Goal: Task Accomplishment & Management: Use online tool/utility

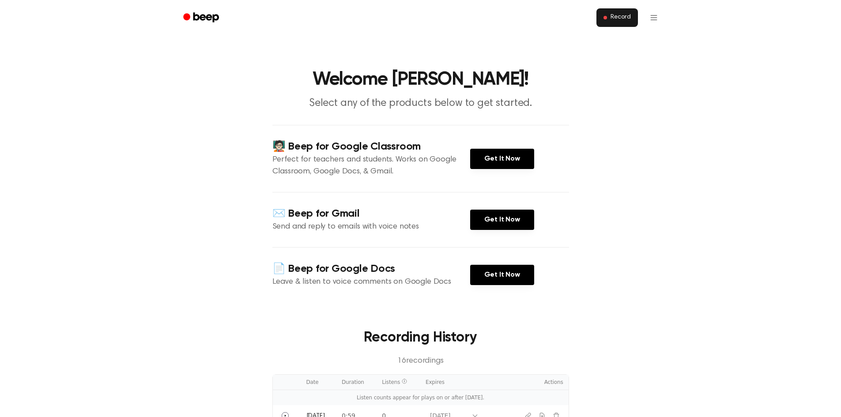
click at [609, 14] on button "Record" at bounding box center [616, 17] width 41 height 19
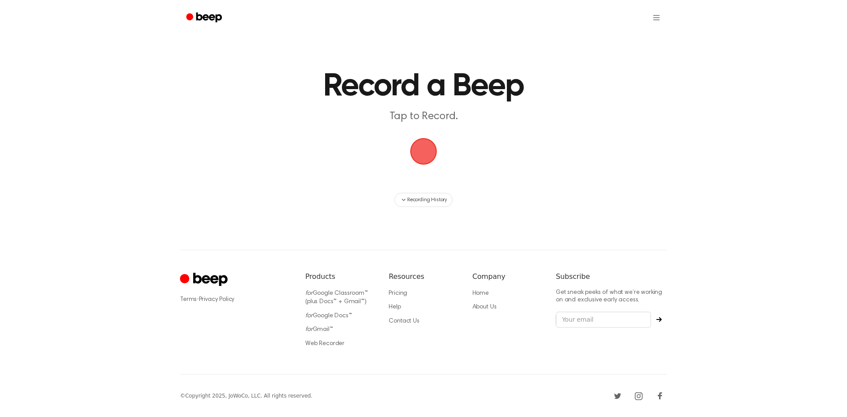
click at [253, 140] on main "Record a Beep Tap to Record. Recording History" at bounding box center [423, 103] width 847 height 207
click at [416, 161] on span "button" at bounding box center [423, 151] width 27 height 27
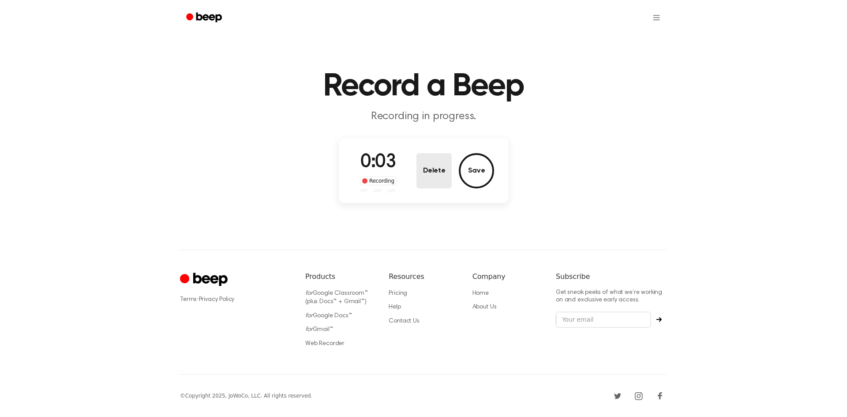
click at [434, 179] on button "Delete" at bounding box center [434, 170] width 35 height 35
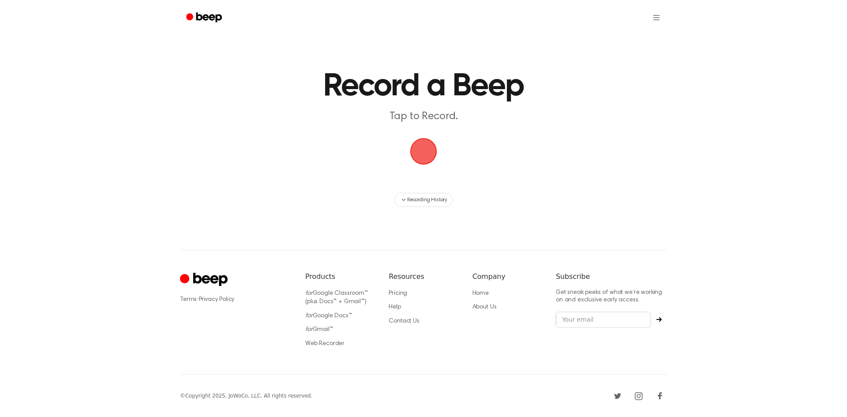
click at [422, 159] on span "button" at bounding box center [423, 151] width 49 height 49
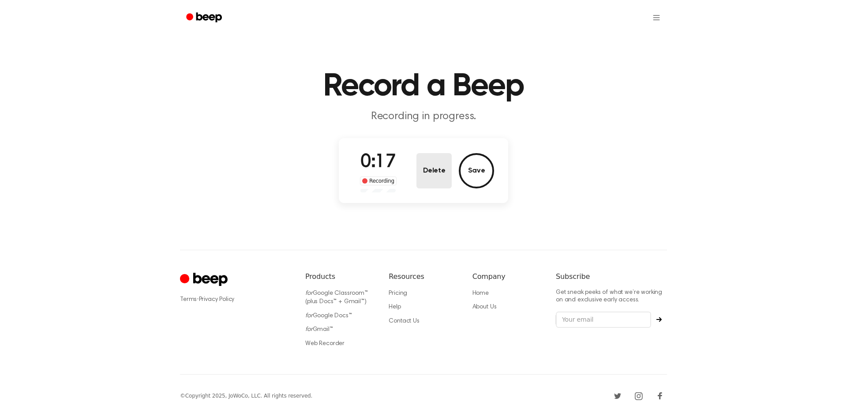
click at [438, 177] on button "Delete" at bounding box center [434, 170] width 35 height 35
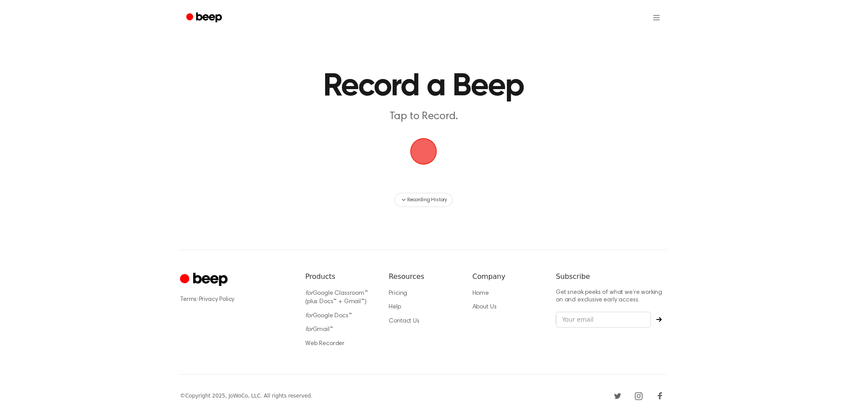
click at [423, 161] on span "button" at bounding box center [424, 151] width 32 height 32
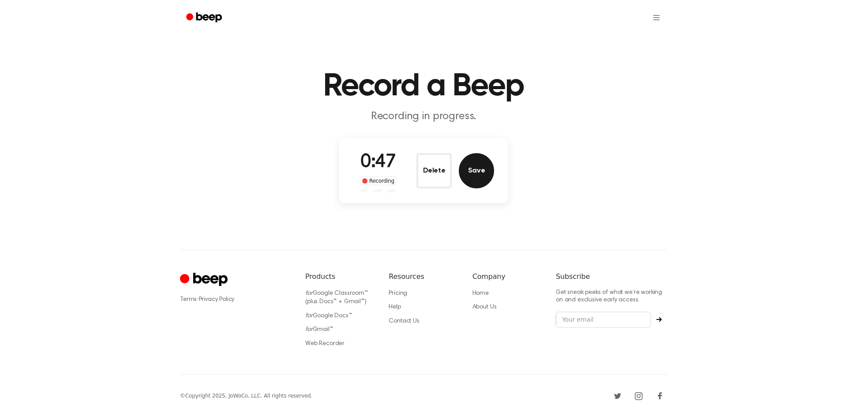
click at [469, 175] on button "Save" at bounding box center [476, 170] width 35 height 35
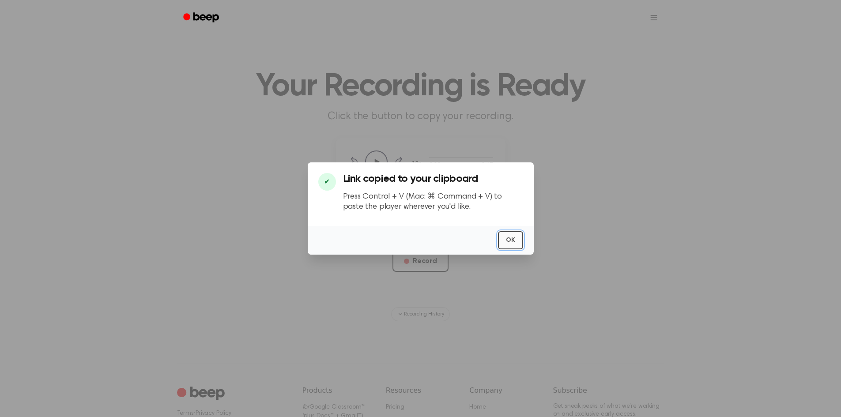
click at [513, 242] on button "OK" at bounding box center [510, 240] width 25 height 18
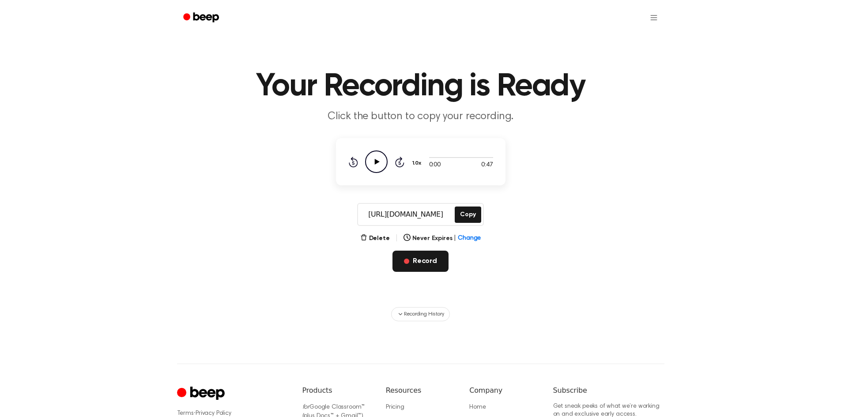
click at [422, 271] on button "Record" at bounding box center [420, 261] width 56 height 21
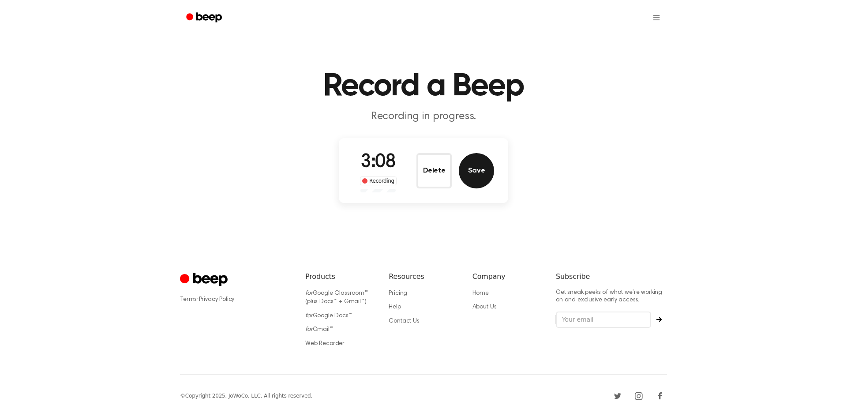
click at [475, 188] on button "Save" at bounding box center [476, 170] width 35 height 35
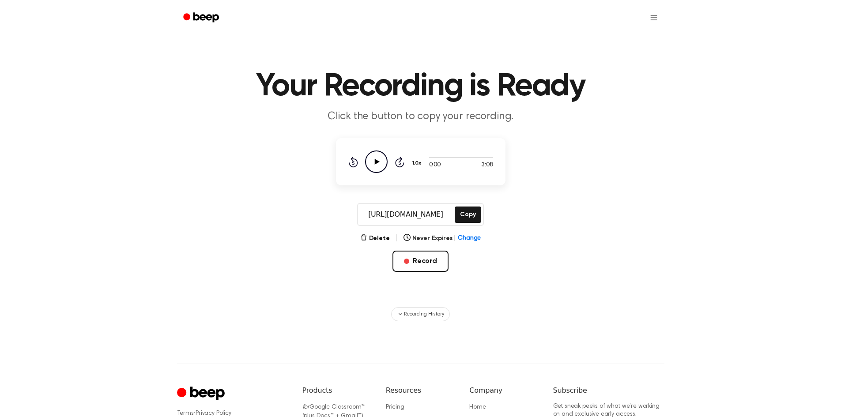
click at [389, 153] on div "Rewind 5 seconds Play Audio Skip 5 seconds" at bounding box center [376, 161] width 56 height 23
click at [376, 164] on icon "Play Audio" at bounding box center [376, 161] width 23 height 23
click at [457, 157] on div at bounding box center [461, 157] width 64 height 7
click at [371, 153] on icon "Pause Audio" at bounding box center [376, 161] width 23 height 23
click at [466, 221] on button "Copy" at bounding box center [468, 215] width 26 height 16
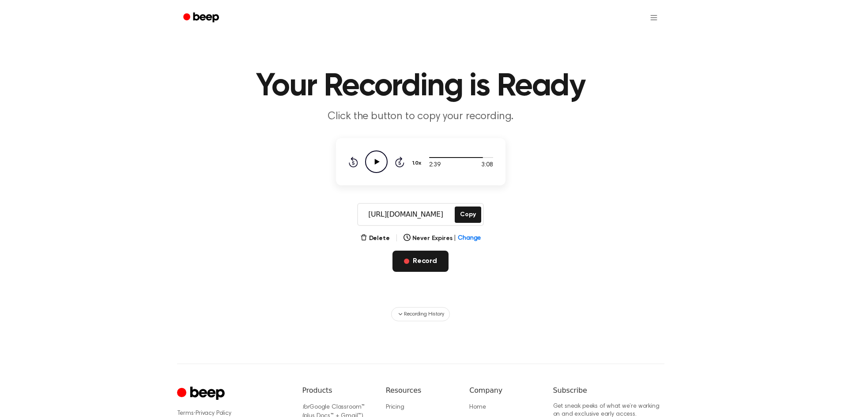
click at [432, 260] on button "Record" at bounding box center [420, 261] width 56 height 21
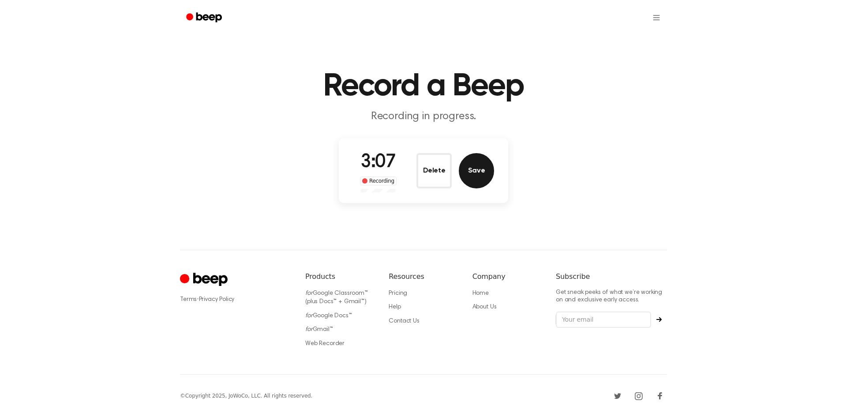
click at [483, 179] on button "Save" at bounding box center [476, 170] width 35 height 35
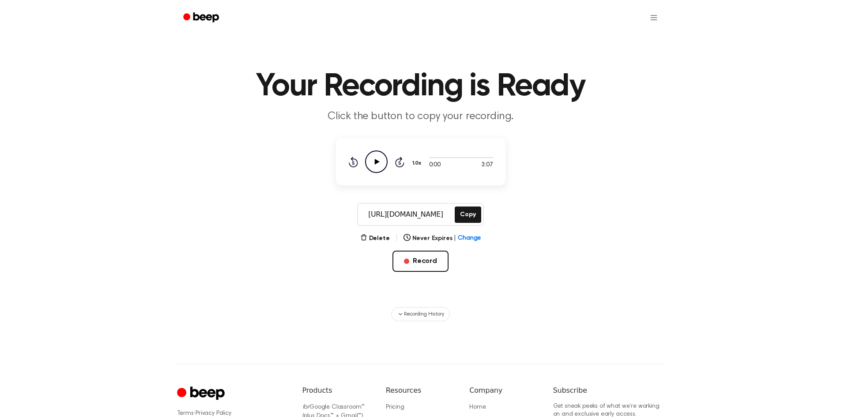
click at [375, 164] on icon at bounding box center [376, 162] width 5 height 6
click at [469, 216] on button "Copy" at bounding box center [468, 215] width 26 height 16
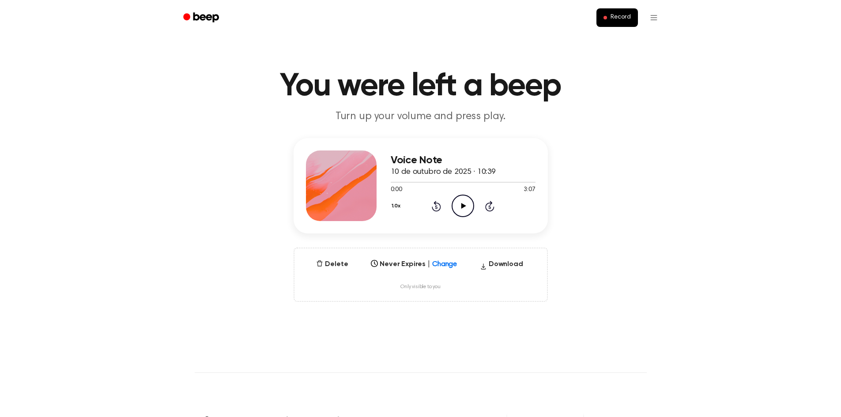
click at [462, 210] on icon "Play Audio" at bounding box center [462, 206] width 23 height 23
click at [531, 183] on div at bounding box center [463, 181] width 145 height 7
click at [427, 288] on span "Only visible to you" at bounding box center [420, 287] width 40 height 7
click at [422, 284] on span "Only visible to you" at bounding box center [420, 287] width 40 height 7
click at [444, 263] on div at bounding box center [452, 261] width 16 height 9
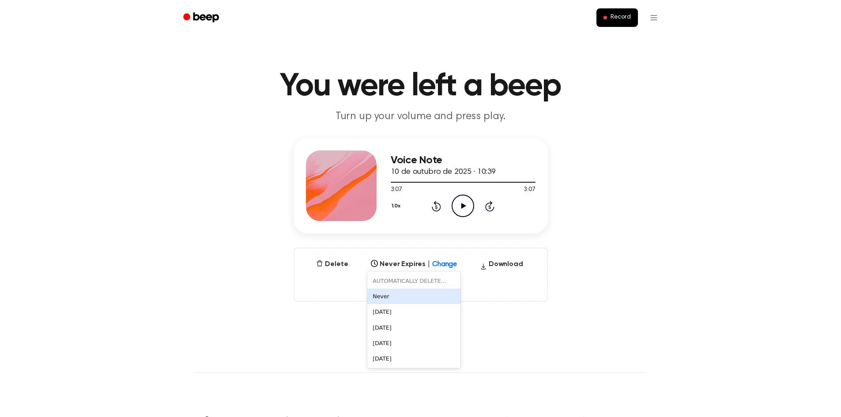
click at [445, 293] on div "Never" at bounding box center [413, 296] width 93 height 15
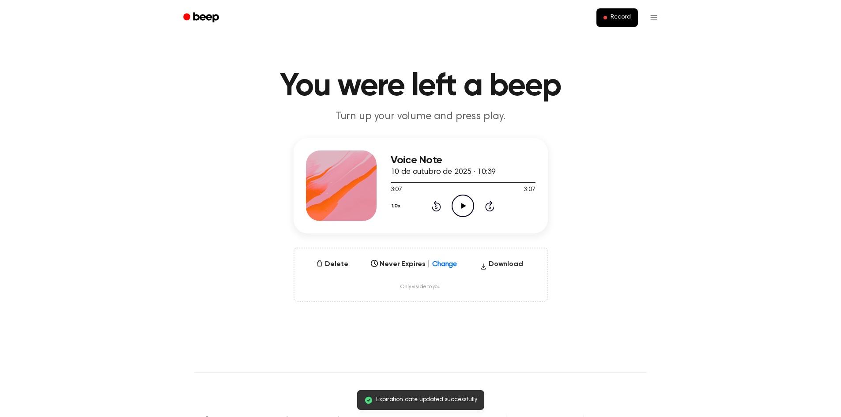
click at [474, 311] on main "You were left a beep Turn up your volume and press play. Expiration date update…" at bounding box center [420, 285] width 841 height 571
click at [430, 288] on span "Only visible to you" at bounding box center [420, 287] width 40 height 7
